Goal: Find specific fact: Find specific fact

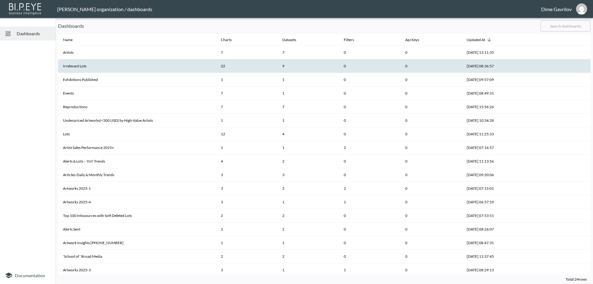
click at [97, 65] on th "Irrelevant Lots" at bounding box center [137, 66] width 158 height 14
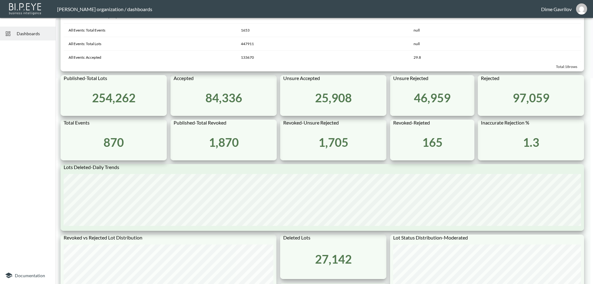
scroll to position [216, 0]
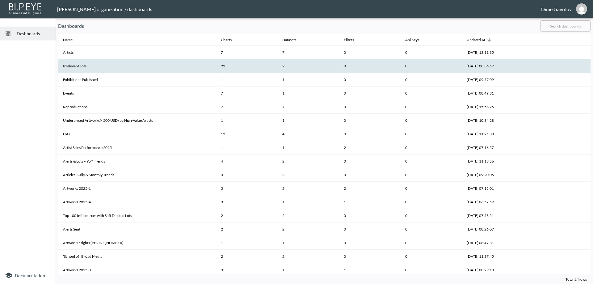
click at [78, 65] on th "Irrelevant Lots" at bounding box center [137, 66] width 158 height 14
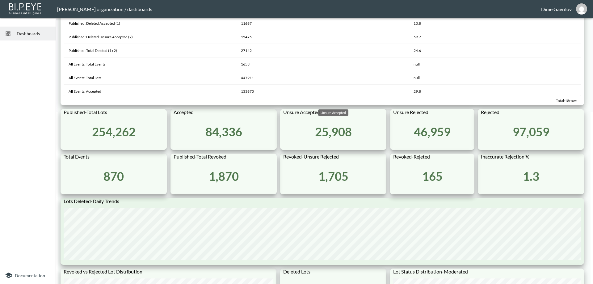
scroll to position [185, 0]
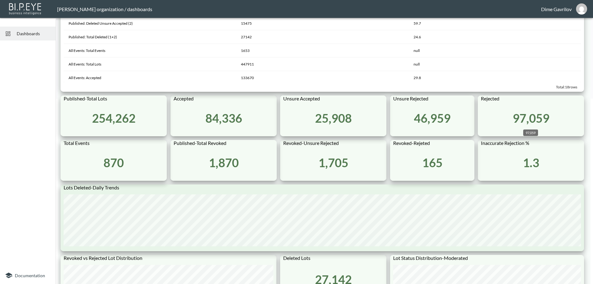
click at [526, 117] on div "97,059" at bounding box center [531, 118] width 37 height 14
copy div "97,059"
